Goal: Transaction & Acquisition: Obtain resource

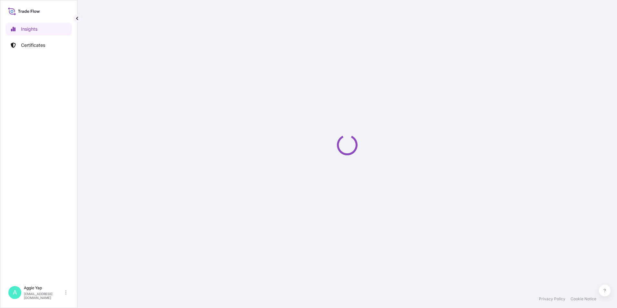
select select "2025"
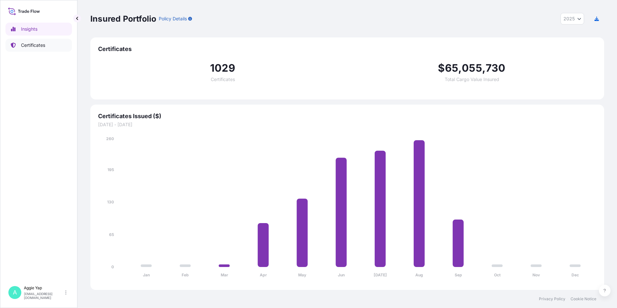
click at [42, 46] on p "Certificates" at bounding box center [33, 45] width 24 height 6
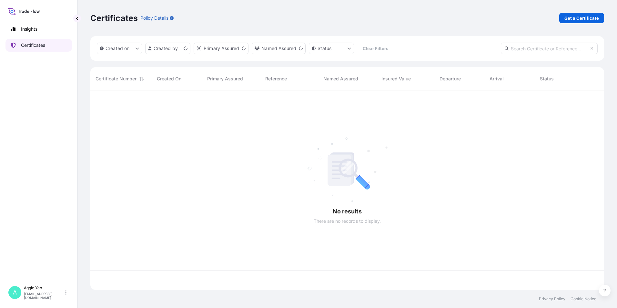
scroll to position [198, 509]
click at [573, 16] on p "Get a Certificate" at bounding box center [581, 18] width 35 height 6
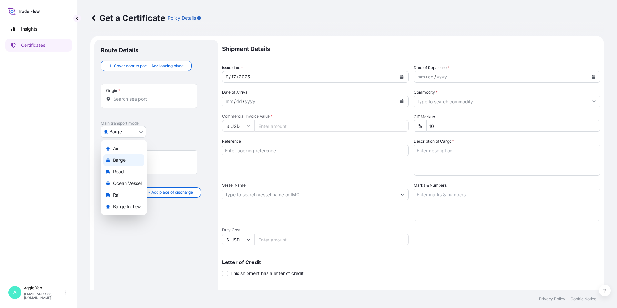
click at [117, 130] on body "Insights Certificates A Aggie Yap sg.lubrizolbdp@bdpint.com Get a Certificate P…" at bounding box center [308, 154] width 617 height 308
click at [117, 181] on span "Ocean Vessel" at bounding box center [127, 183] width 29 height 6
select select "Ocean Vessel"
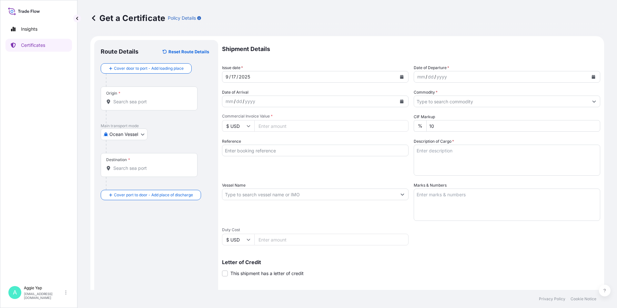
click at [150, 106] on div "Origin *" at bounding box center [149, 98] width 97 height 24
click at [150, 105] on input "Origin *" at bounding box center [151, 101] width 76 height 6
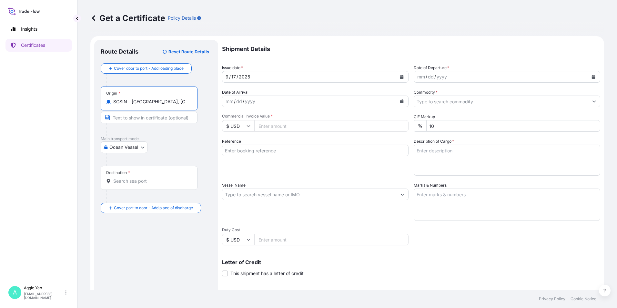
type input "SGSIN - Singapore, Singapore"
drag, startPoint x: 132, startPoint y: 192, endPoint x: 136, endPoint y: 186, distance: 6.9
click at [132, 192] on div at bounding box center [152, 196] width 92 height 13
drag, startPoint x: 140, startPoint y: 182, endPoint x: 321, endPoint y: 244, distance: 191.3
click at [144, 182] on input "Destination *" at bounding box center [151, 181] width 76 height 6
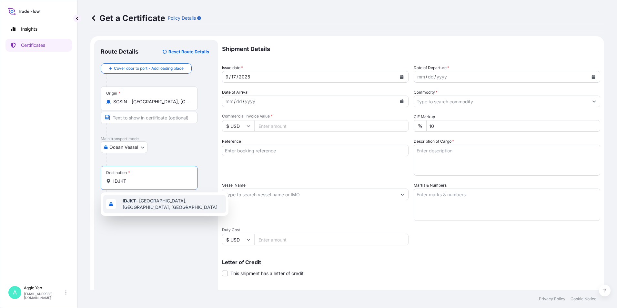
click at [137, 205] on span "IDJKT - Jakarta, Java, Indonesia" at bounding box center [173, 203] width 101 height 13
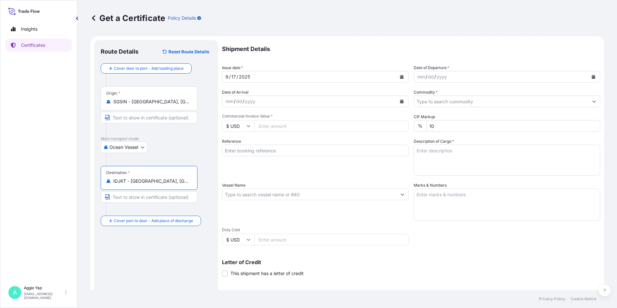
type input "IDJKT - Jakarta, Java, Indonesia"
click at [399, 73] on button "Calendar" at bounding box center [401, 77] width 10 height 10
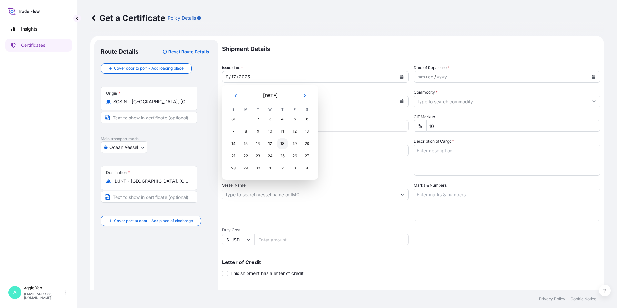
click at [280, 144] on div "18" at bounding box center [282, 144] width 12 height 12
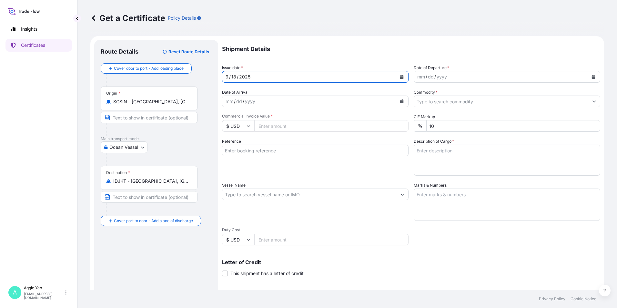
click at [591, 76] on icon "Calendar" at bounding box center [593, 77] width 4 height 4
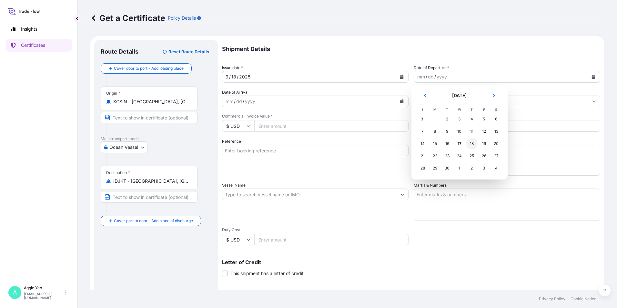
click at [471, 145] on div "18" at bounding box center [472, 144] width 12 height 12
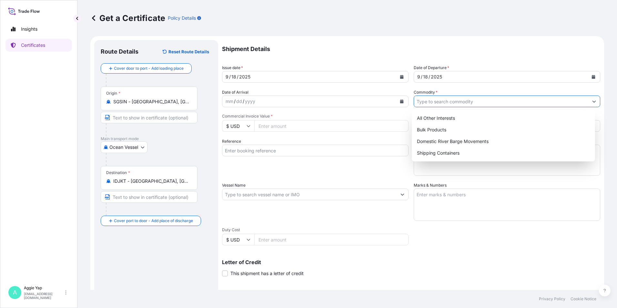
click at [450, 101] on input "Commodity *" at bounding box center [501, 101] width 174 height 12
click at [440, 154] on div "Shipping Containers" at bounding box center [503, 153] width 178 height 12
type input "Shipping Containers"
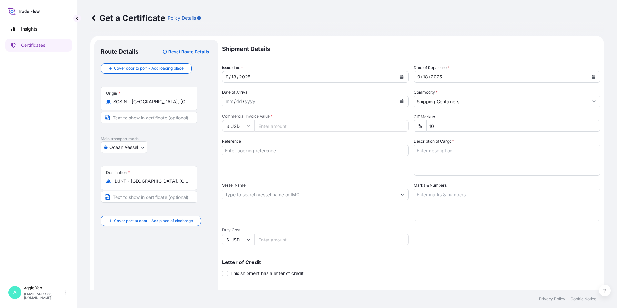
click at [299, 124] on input "Commercial Invoice Value *" at bounding box center [331, 126] width 154 height 12
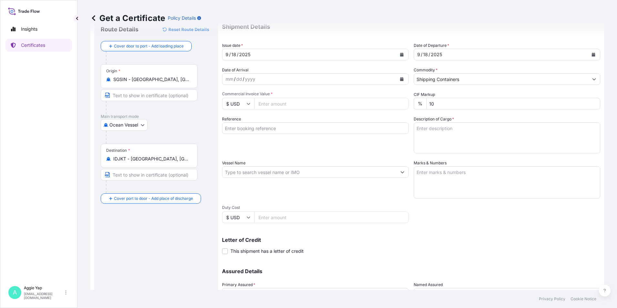
scroll to position [32, 0]
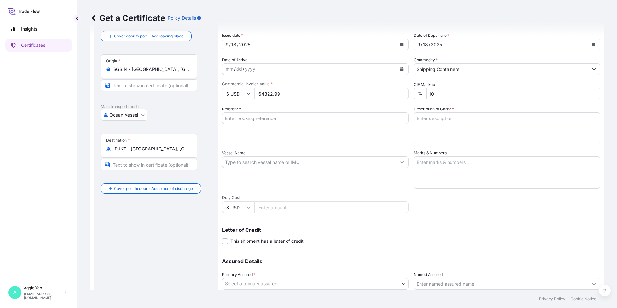
type input "64322.99"
click at [305, 121] on input "Reference" at bounding box center [315, 118] width 186 height 12
type input "PT FEDERAL KARYATAMA"
click at [293, 166] on input "Vessel Name" at bounding box center [309, 162] width 174 height 12
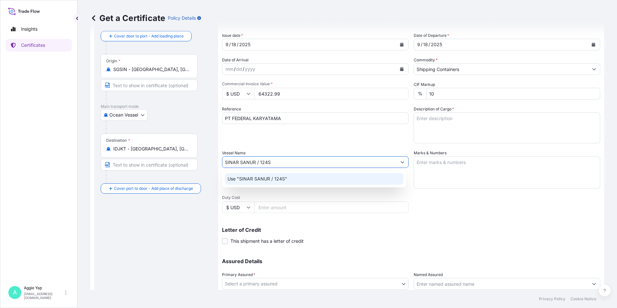
click at [277, 181] on p "Use "SINAR SANUR / 124S"" at bounding box center [257, 178] width 60 height 6
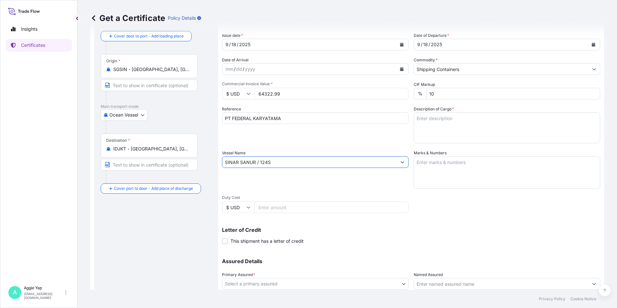
type input "SINAR SANUR / 124S"
click at [511, 176] on textarea "Marks & Numbers" at bounding box center [507, 172] width 186 height 32
type textarea "AS PER BILL OF LADING"
click at [449, 126] on textarea "Description of Cargo *" at bounding box center [507, 127] width 186 height 31
click at [449, 125] on textarea "Description of Cargo *" at bounding box center [507, 127] width 186 height 31
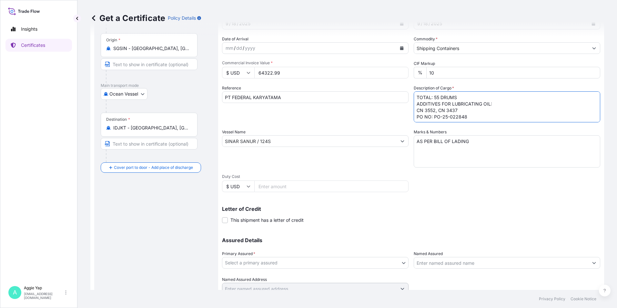
scroll to position [80, 0]
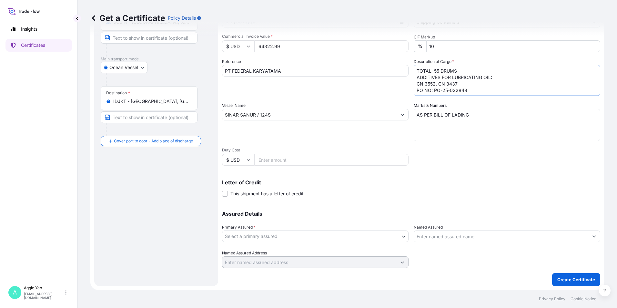
type textarea "TOTAL: 55 DRUMS ADDITIVES FOR LUBRICATING OIL: CN 3552, CN 3437 PO NO: PO-25-02…"
click at [341, 228] on div "Primary Assured * Select a primary assured" at bounding box center [315, 233] width 186 height 18
click at [336, 234] on body "Insights Certificates A Aggie Yap sg.lubrizolbdp@bdpint.com Get a Certificate P…" at bounding box center [308, 154] width 617 height 308
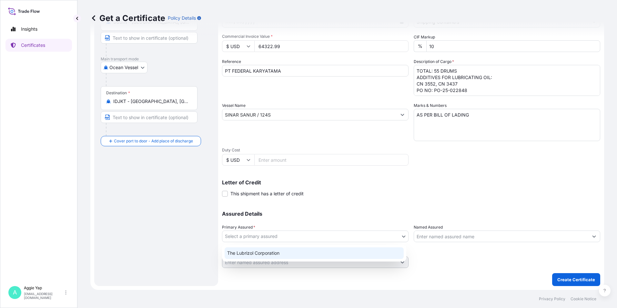
click at [304, 254] on div "The Lubrizol Corporation" at bounding box center [314, 253] width 179 height 12
select select "31566"
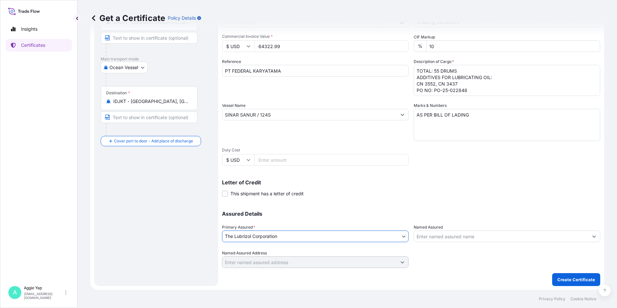
click at [446, 233] on input "Named Assured" at bounding box center [501, 236] width 174 height 12
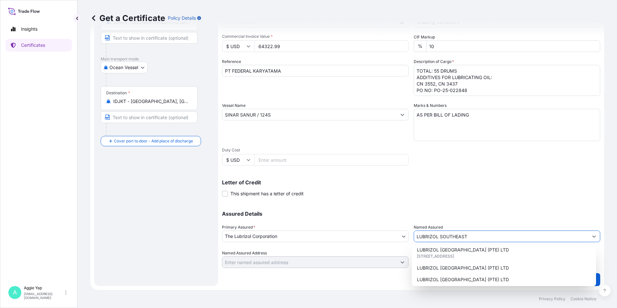
scroll to position [65, 0]
click at [438, 253] on span "44 TANJONG PENJURU, 609032, SINGAPORE, SINGAPORE" at bounding box center [435, 254] width 37 height 6
type input "LUBRIZOL SOUTHEAST ASIA (PTE) LTD"
type input "44 TANJONG PENJURU"
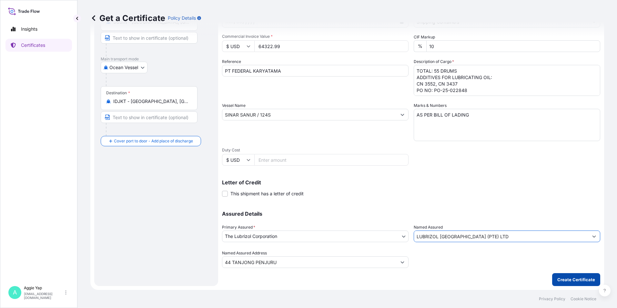
type input "LUBRIZOL SOUTHEAST ASIA (PTE) LTD"
click at [573, 276] on p "Create Certificate" at bounding box center [576, 279] width 38 height 6
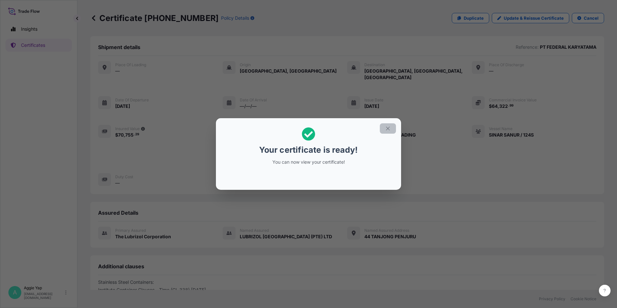
click at [386, 125] on button "button" at bounding box center [388, 128] width 16 height 10
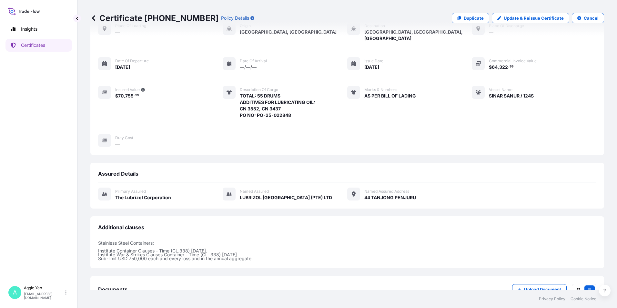
scroll to position [79, 0]
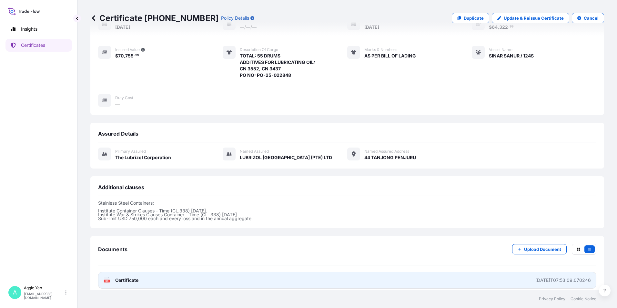
click at [193, 279] on link "PDF Certificate 2025-09-17T07:53:09.070246" at bounding box center [347, 280] width 498 height 17
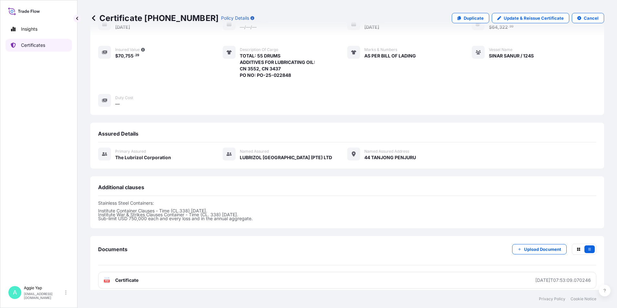
click at [39, 47] on p "Certificates" at bounding box center [33, 45] width 24 height 6
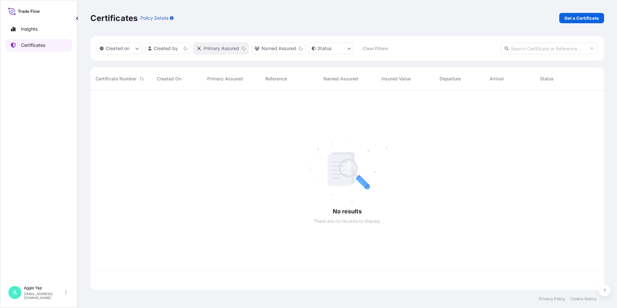
scroll to position [198, 509]
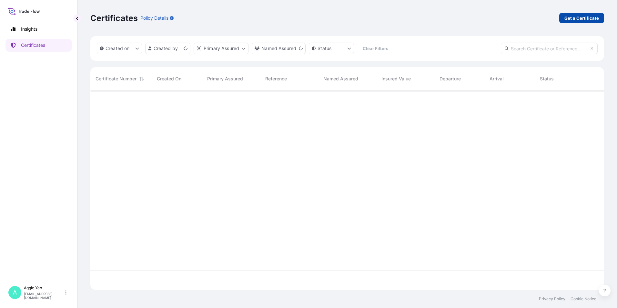
click at [588, 15] on p "Get a Certificate" at bounding box center [581, 18] width 35 height 6
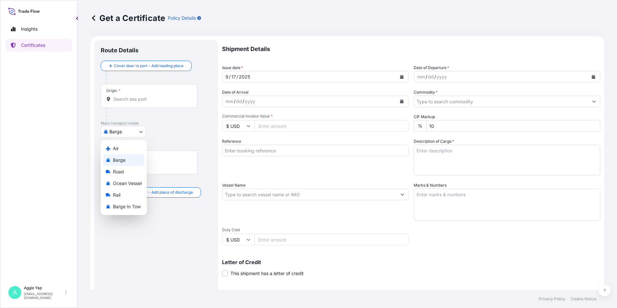
click at [120, 133] on body "Insights Certificates A Aggie Yap sg.lubrizolbdp@bdpint.com Get a Certificate P…" at bounding box center [308, 154] width 617 height 308
click at [116, 185] on span "Ocean Vessel" at bounding box center [127, 183] width 29 height 6
select select "Ocean Vessel"
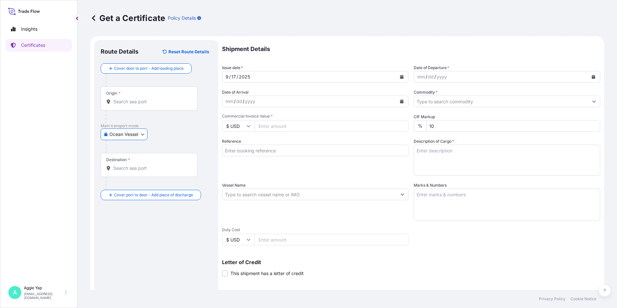
click at [148, 96] on div "Origin *" at bounding box center [149, 98] width 97 height 24
click at [148, 98] on input "Origin *" at bounding box center [151, 101] width 76 height 6
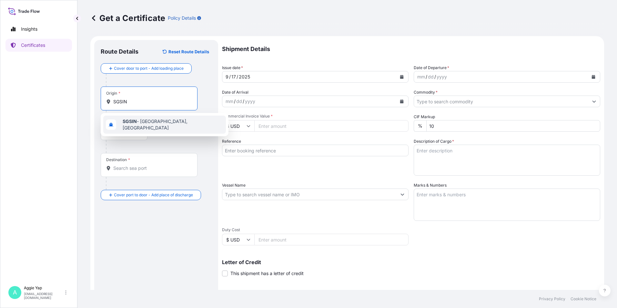
click at [133, 123] on b "SGSIN" at bounding box center [130, 120] width 14 height 5
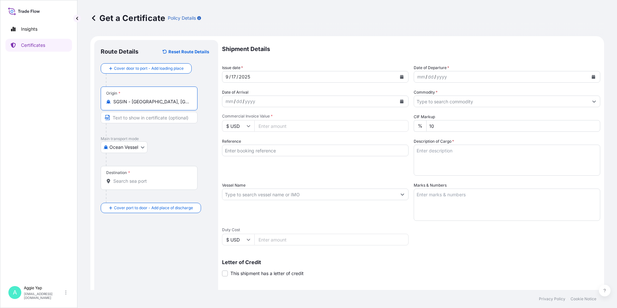
type input "SGSIN - Singapore, Singapore"
click at [129, 190] on div at bounding box center [152, 196] width 92 height 13
click at [132, 183] on input "Destination *" at bounding box center [151, 181] width 76 height 6
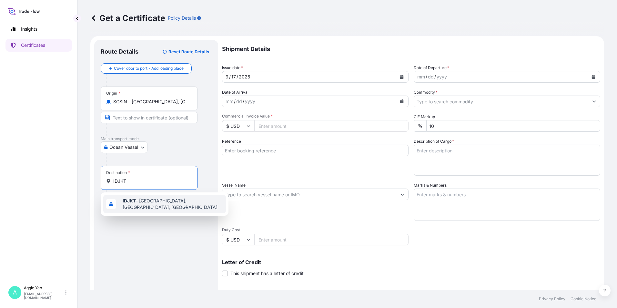
click at [126, 198] on div "IDJKT - Jakarta, Java, Indonesia" at bounding box center [164, 204] width 123 height 18
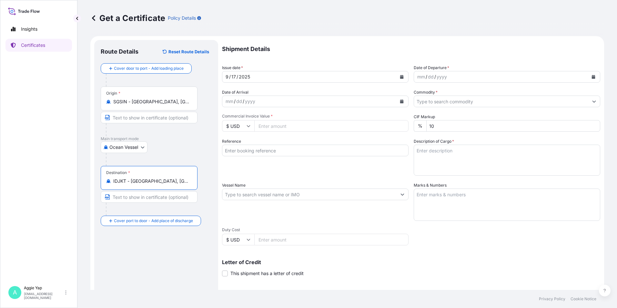
type input "IDJKT - Jakarta, Java, Indonesia"
click at [402, 73] on button "Calendar" at bounding box center [401, 77] width 10 height 10
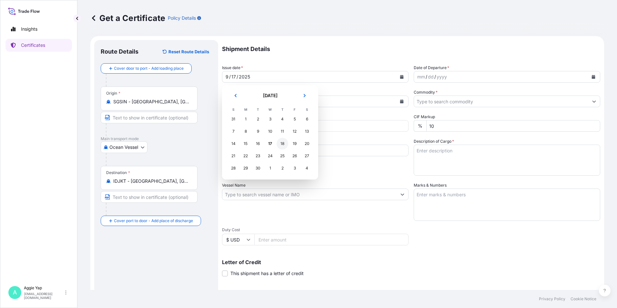
click at [282, 145] on div "18" at bounding box center [282, 144] width 12 height 12
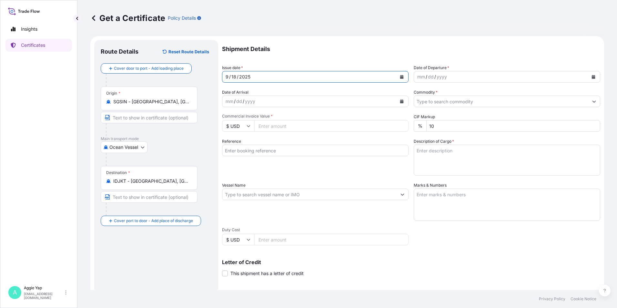
click at [592, 77] on icon "Calendar" at bounding box center [594, 77] width 4 height 4
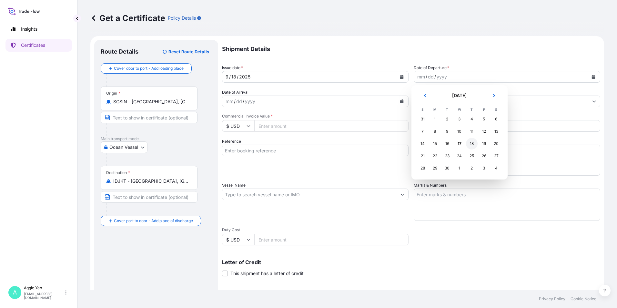
click at [473, 143] on div "18" at bounding box center [472, 144] width 12 height 12
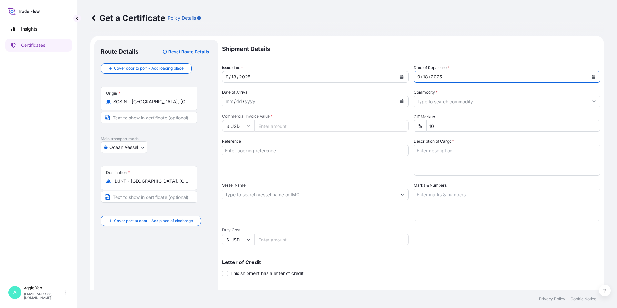
click at [451, 101] on input "Commodity *" at bounding box center [501, 101] width 174 height 12
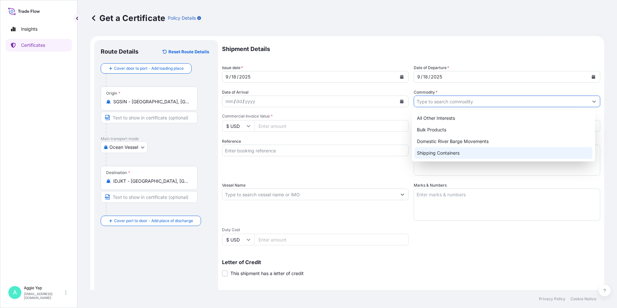
click at [444, 152] on div "Shipping Containers" at bounding box center [503, 153] width 178 height 12
type input "Shipping Containers"
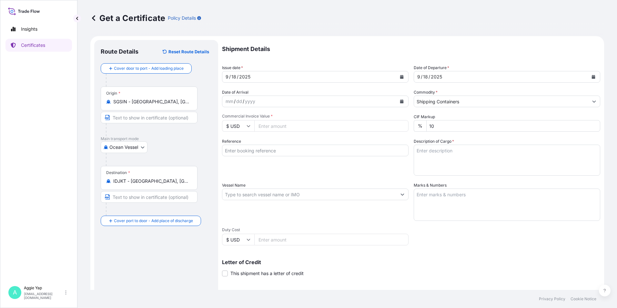
click at [271, 128] on input "Commercial Invoice Value *" at bounding box center [331, 126] width 154 height 12
type input "14118.84"
click at [273, 152] on input "Reference" at bounding box center [315, 151] width 186 height 12
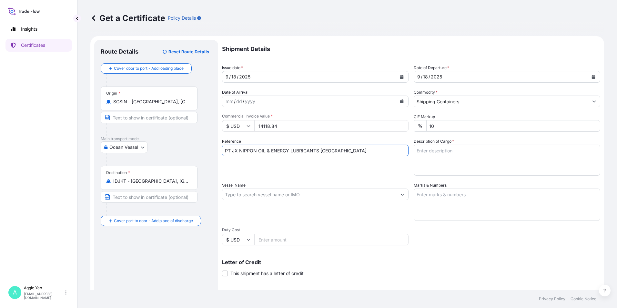
type input "PT JX NIPPON OIL & ENERGY LUBRICANTS INDONESIA"
click at [455, 152] on textarea "Description of Cargo *" at bounding box center [507, 160] width 186 height 31
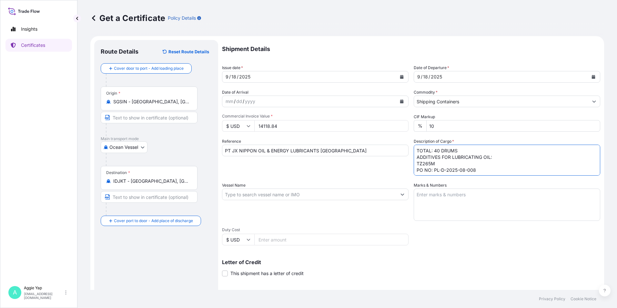
type textarea "TOTAL: 40 DRUMS ADDITIVES FOR LUBRICATING OIL: TZ265M PO NO: PL-D-2025-08-008"
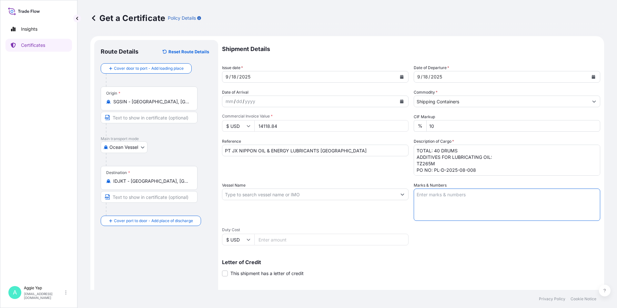
click at [479, 204] on textarea "Marks & Numbers" at bounding box center [507, 204] width 186 height 32
type textarea "AS PER BILL OF LADING"
click at [284, 192] on input "Vessel Name" at bounding box center [309, 194] width 174 height 12
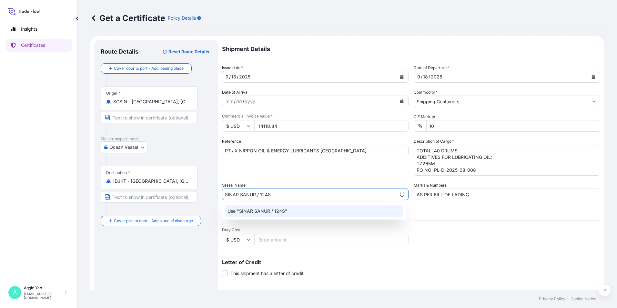
click at [313, 209] on div "Use "SINAR SANUR / 124S"" at bounding box center [314, 211] width 178 height 12
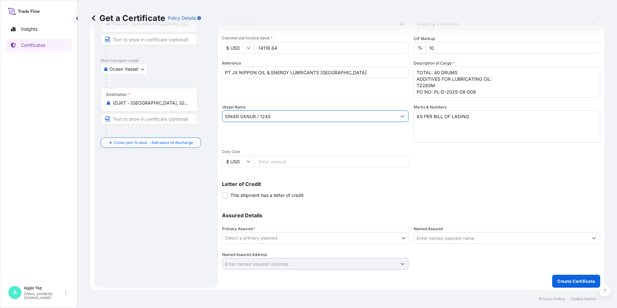
scroll to position [80, 0]
type input "SINAR SANUR / 124S"
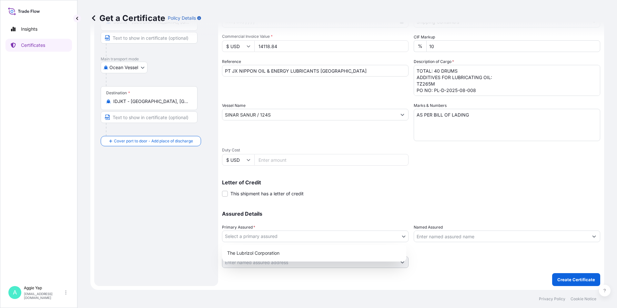
click at [269, 236] on body "2 options available. 3 options available. 1 option available. 2 options availab…" at bounding box center [308, 154] width 617 height 308
click at [252, 251] on div "The Lubrizol Corporation" at bounding box center [314, 253] width 179 height 12
select select "31566"
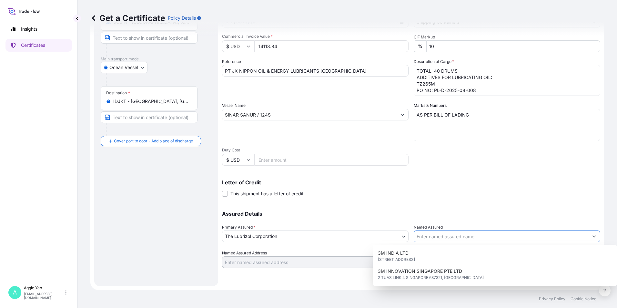
click at [426, 240] on input "Named Assured" at bounding box center [501, 236] width 174 height 12
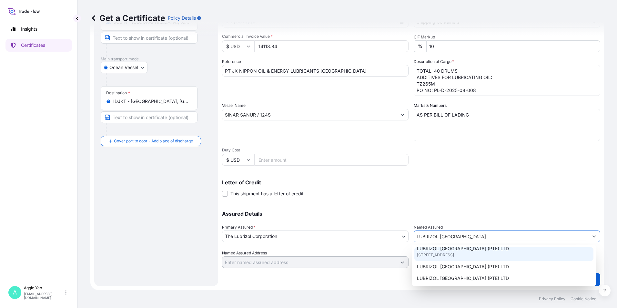
scroll to position [65, 0]
click at [454, 257] on span "44 TANJONG PENJURU, 609032, SINGAPORE, SINGAPORE" at bounding box center [435, 254] width 37 height 6
type input "LUBRIZOL SOUTHEAST ASIA (PTE) LTD"
type input "44 TANJONG PENJURU"
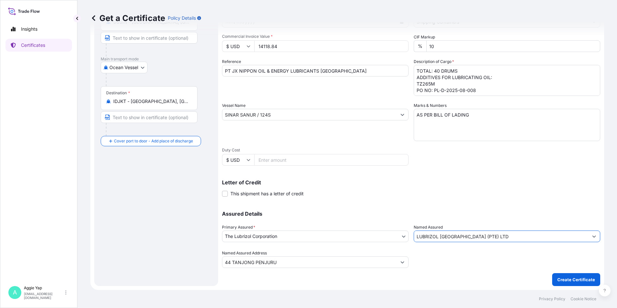
type input "LUBRIZOL SOUTHEAST ASIA (PTE) LTD"
click at [455, 196] on div "Letter of Credit This shipment has a letter of credit Letter of credit * Letter…" at bounding box center [411, 188] width 378 height 17
click at [557, 277] on p "Create Certificate" at bounding box center [576, 279] width 38 height 6
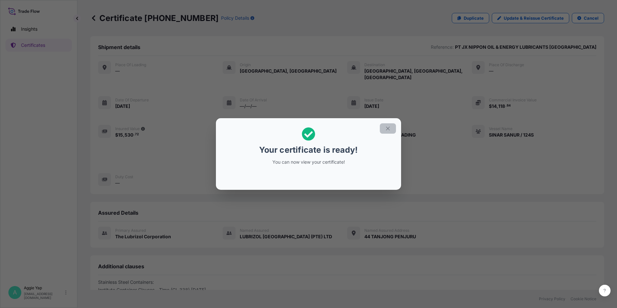
click at [388, 123] on button "button" at bounding box center [388, 128] width 16 height 10
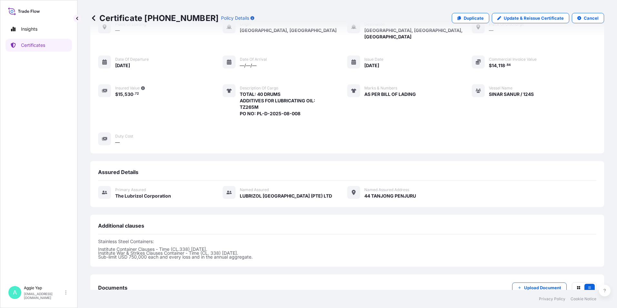
scroll to position [79, 0]
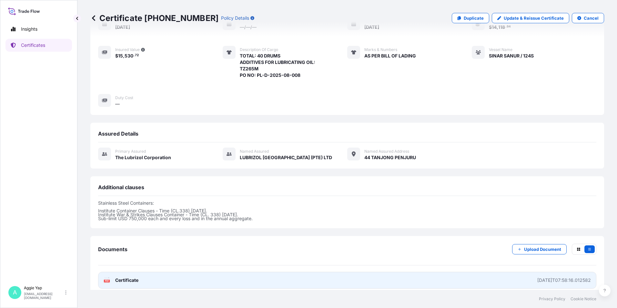
click at [312, 274] on link "PDF Certificate 2025-09-17T07:58:16.012582" at bounding box center [347, 280] width 498 height 17
